Goal: Find specific page/section: Find specific page/section

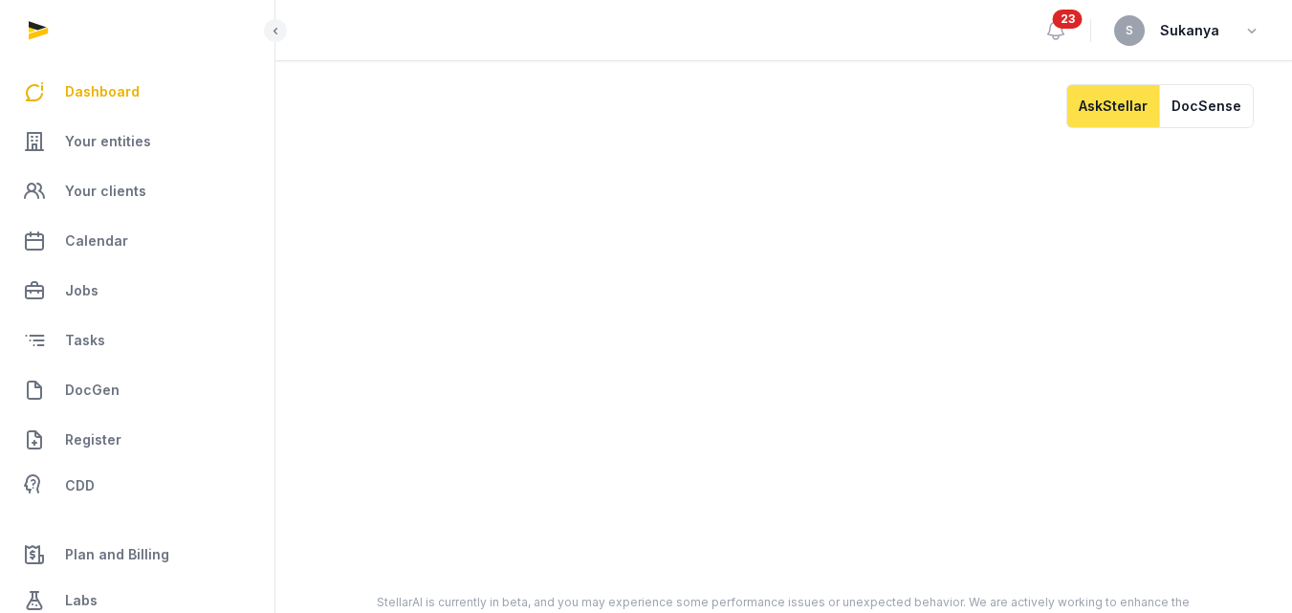
click at [1234, 28] on div "S Sukanya" at bounding box center [1187, 30] width 147 height 31
click at [1246, 27] on icon "button" at bounding box center [1251, 30] width 19 height 27
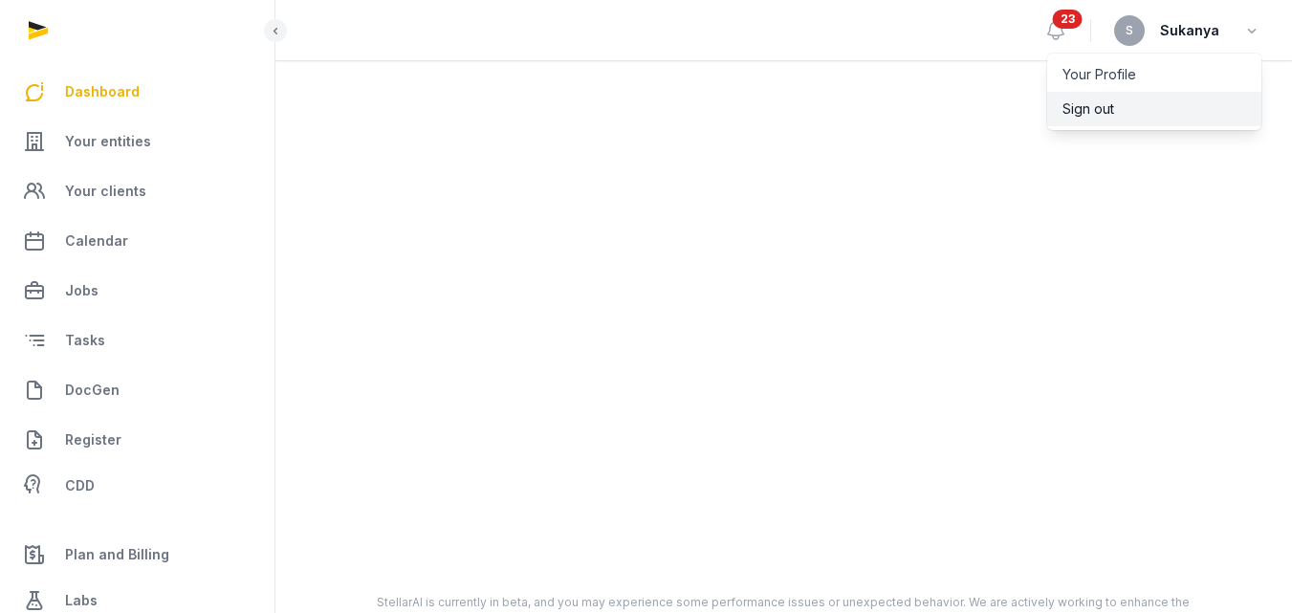
click at [1130, 110] on button "Sign out" at bounding box center [1154, 109] width 214 height 34
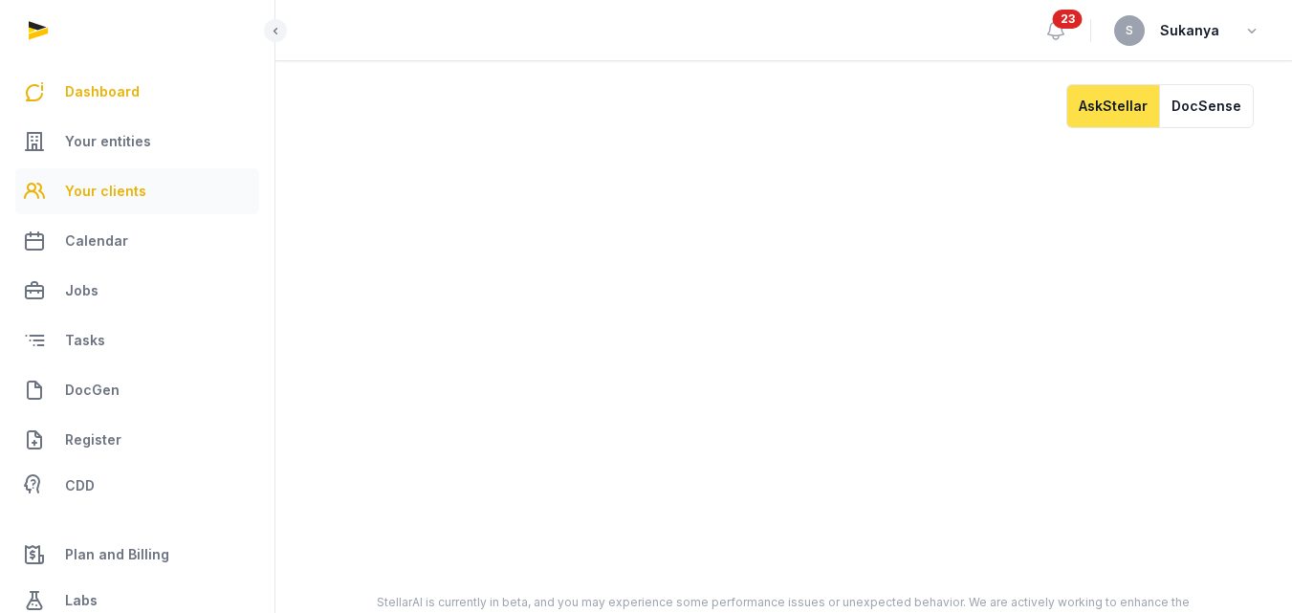
click at [96, 197] on span "Your clients" at bounding box center [105, 191] width 81 height 23
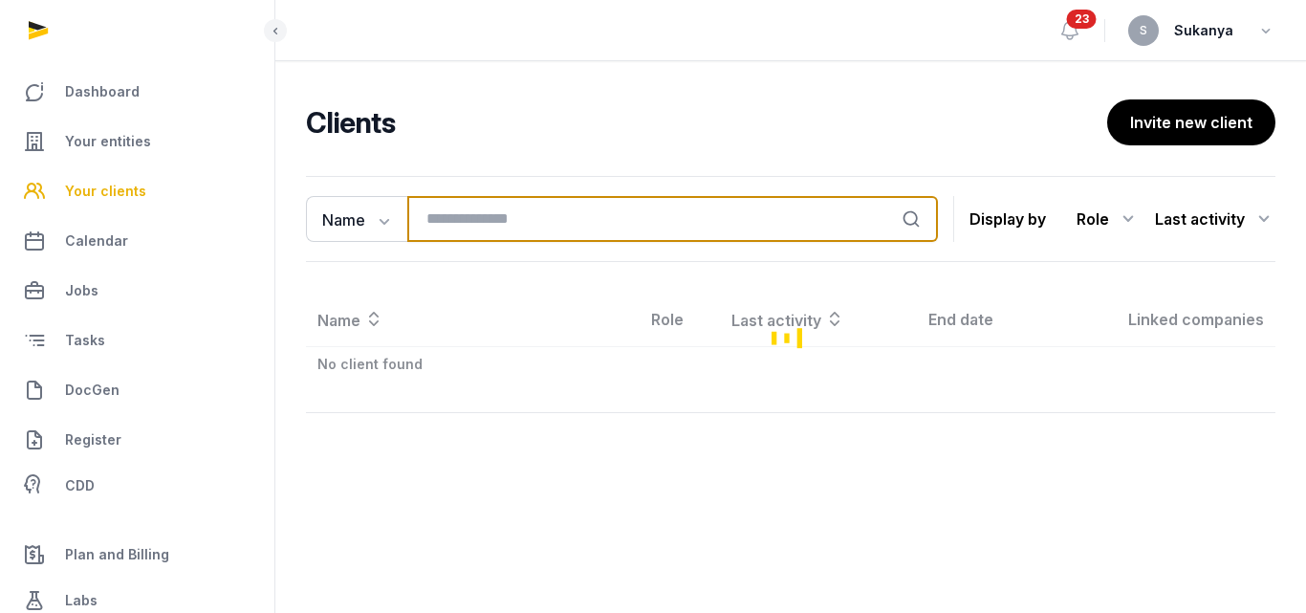
click at [455, 220] on input "search" at bounding box center [672, 219] width 531 height 46
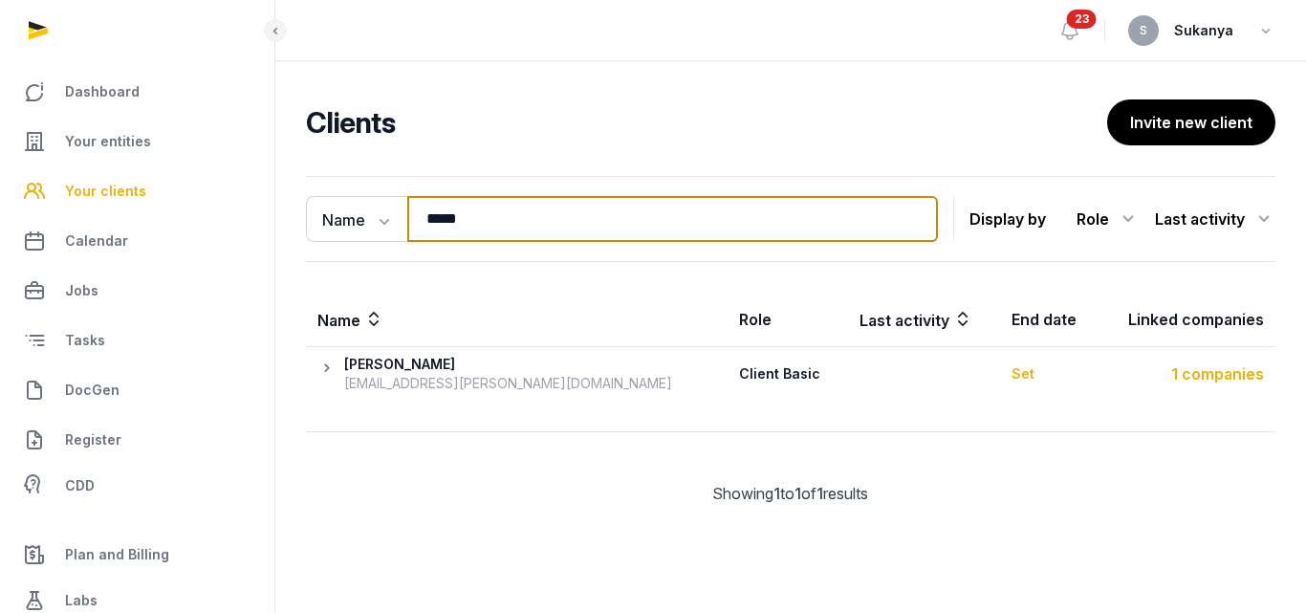
type input "*****"
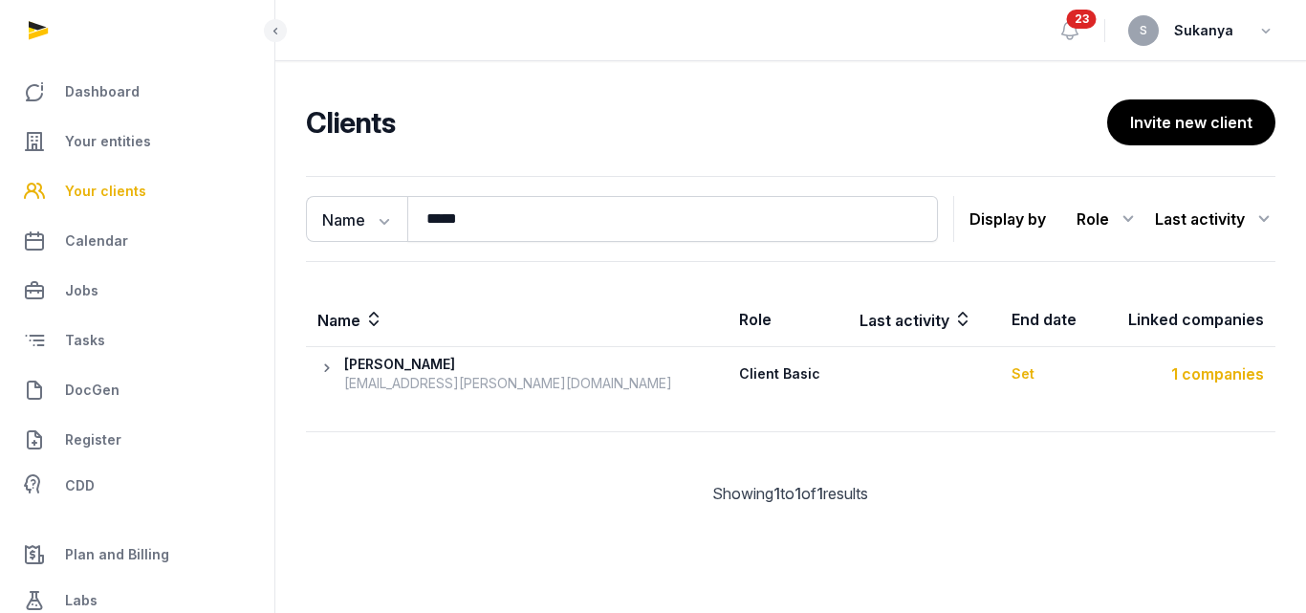
click at [1193, 372] on div "1 companies" at bounding box center [1187, 373] width 154 height 23
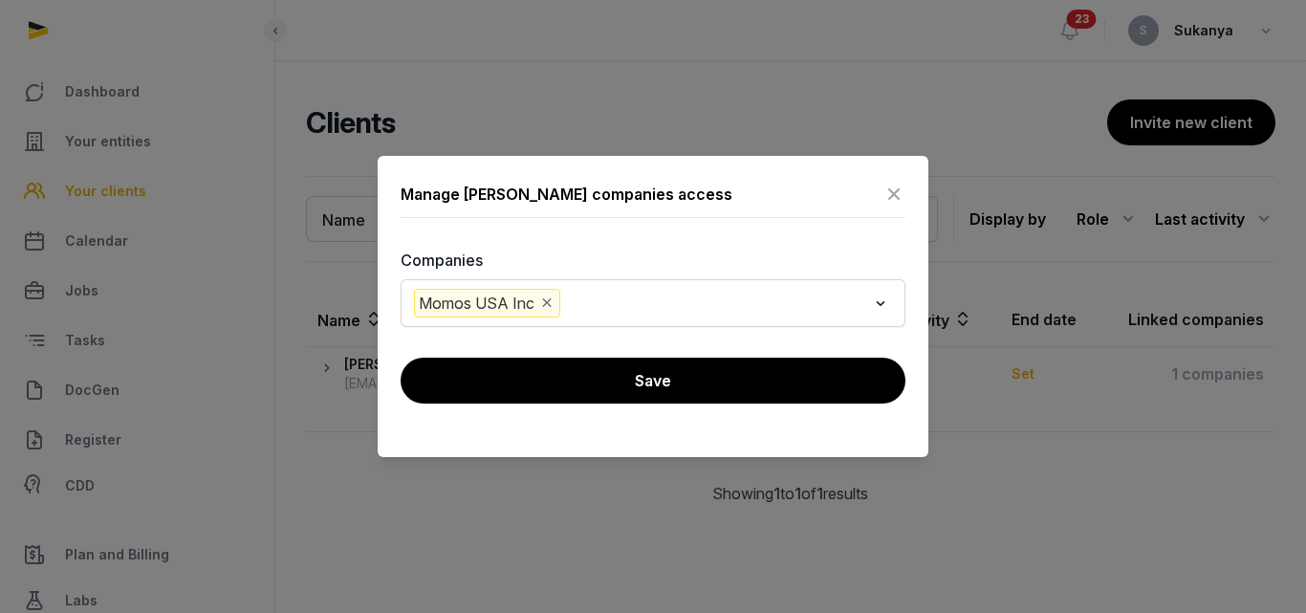
click at [890, 188] on icon at bounding box center [894, 194] width 23 height 31
